Goal: Task Accomplishment & Management: Use online tool/utility

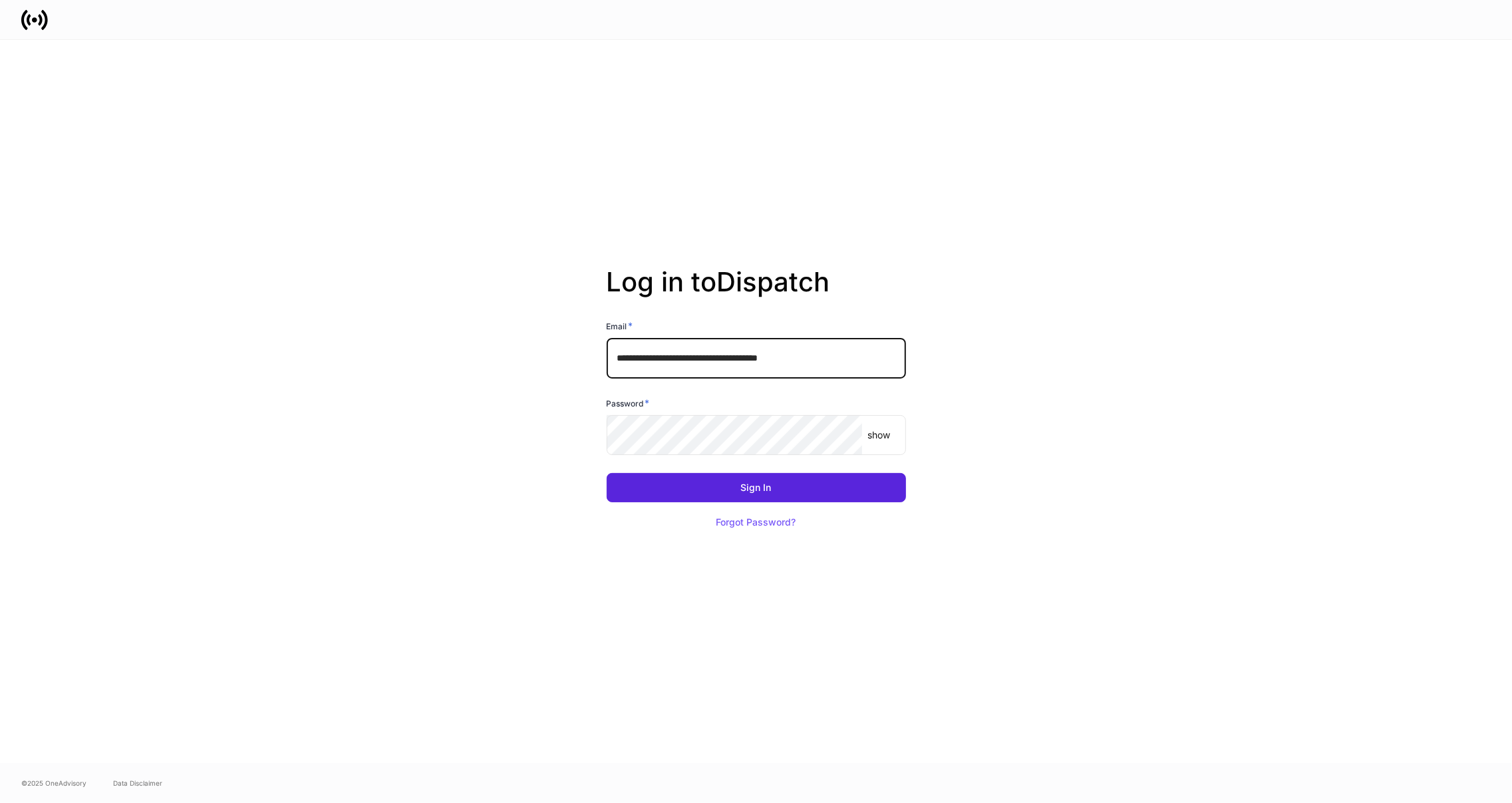
click at [706, 354] on input "**********" at bounding box center [756, 358] width 299 height 40
type input "**********"
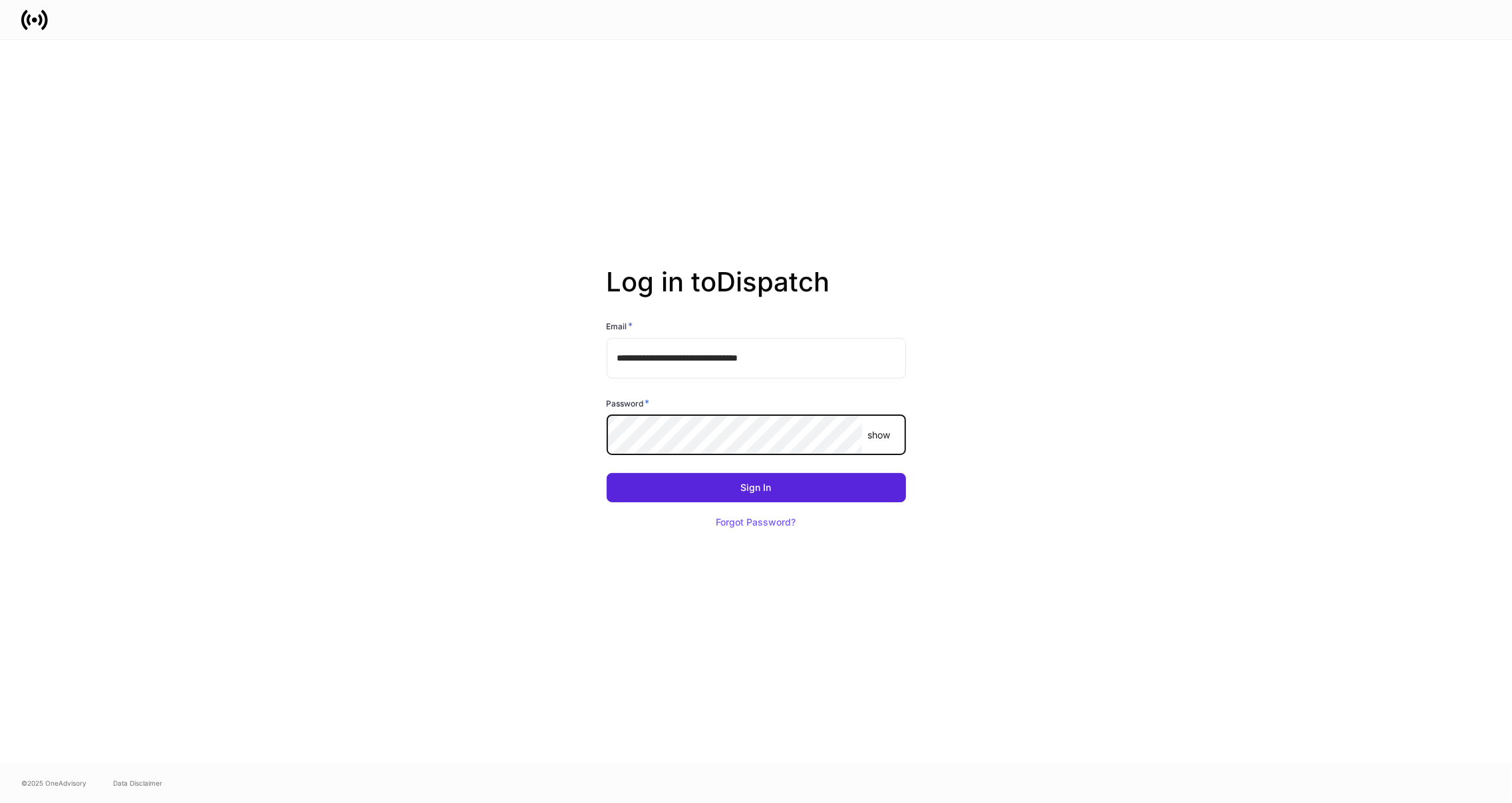
click at [606, 473] on button "Sign In" at bounding box center [756, 487] width 299 height 29
